Goal: Obtain resource: Obtain resource

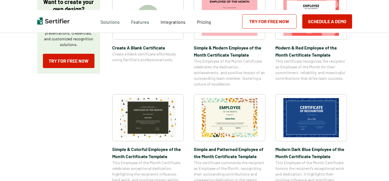
scroll to position [134, 0]
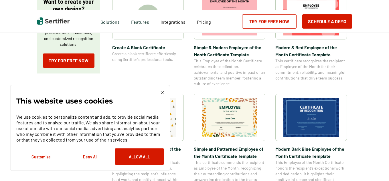
click at [251, 120] on img at bounding box center [230, 117] width 56 height 39
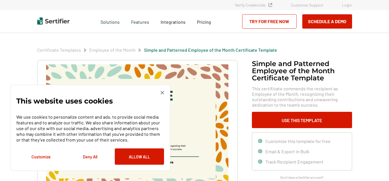
click at [163, 92] on img at bounding box center [162, 92] width 3 height 3
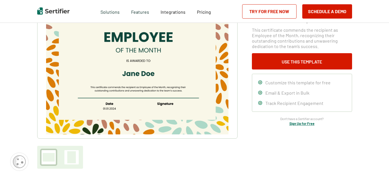
scroll to position [61, 0]
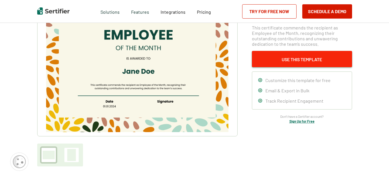
click at [286, 60] on button "Use This Template" at bounding box center [302, 59] width 100 height 16
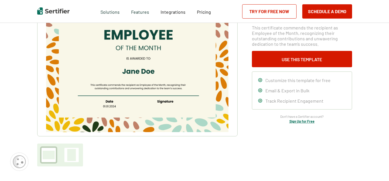
click at [262, 13] on link "Try for Free Now" at bounding box center [269, 11] width 54 height 14
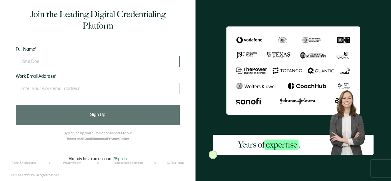
click at [79, 66] on input "text" at bounding box center [98, 61] width 164 height 11
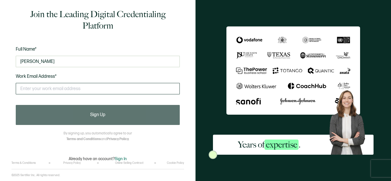
type input "[PERSON_NAME]"
click at [62, 90] on input "text" at bounding box center [98, 88] width 164 height 11
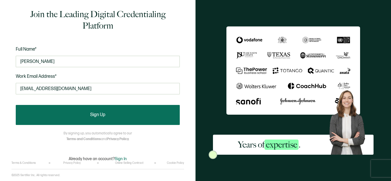
type input "[EMAIL_ADDRESS][DOMAIN_NAME]"
click at [84, 118] on button "Sign Up" at bounding box center [98, 115] width 164 height 20
